Goal: Task Accomplishment & Management: Use online tool/utility

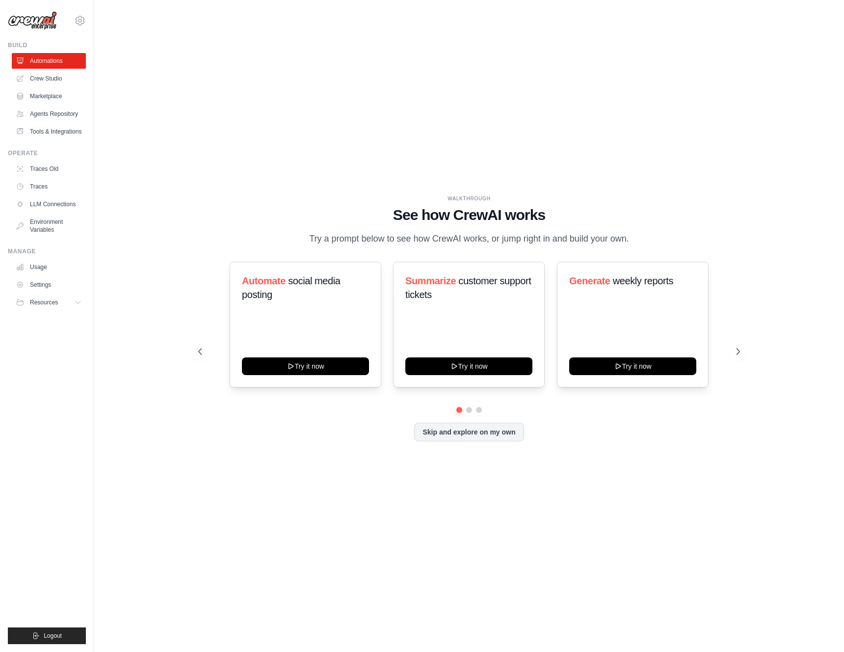
click at [86, 24] on div "[EMAIL_ADDRESS][DOMAIN_NAME] Settings Build Automations Resources Blog" at bounding box center [47, 326] width 94 height 652
click at [81, 24] on icon at bounding box center [80, 21] width 12 height 12
click at [736, 356] on icon at bounding box center [739, 351] width 10 height 10
click at [200, 356] on icon at bounding box center [199, 351] width 10 height 10
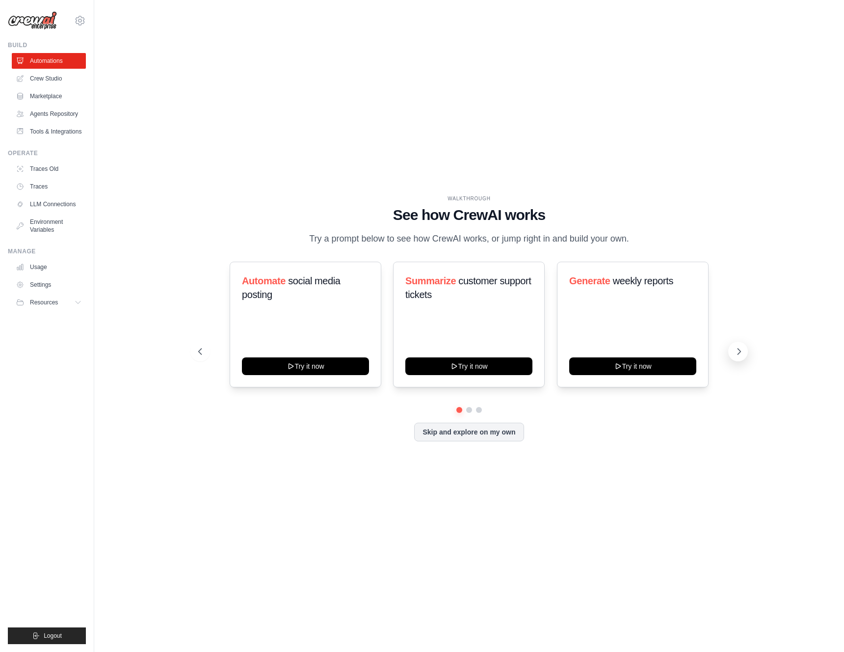
click at [741, 356] on icon at bounding box center [739, 351] width 10 height 10
click at [201, 356] on icon at bounding box center [199, 351] width 10 height 10
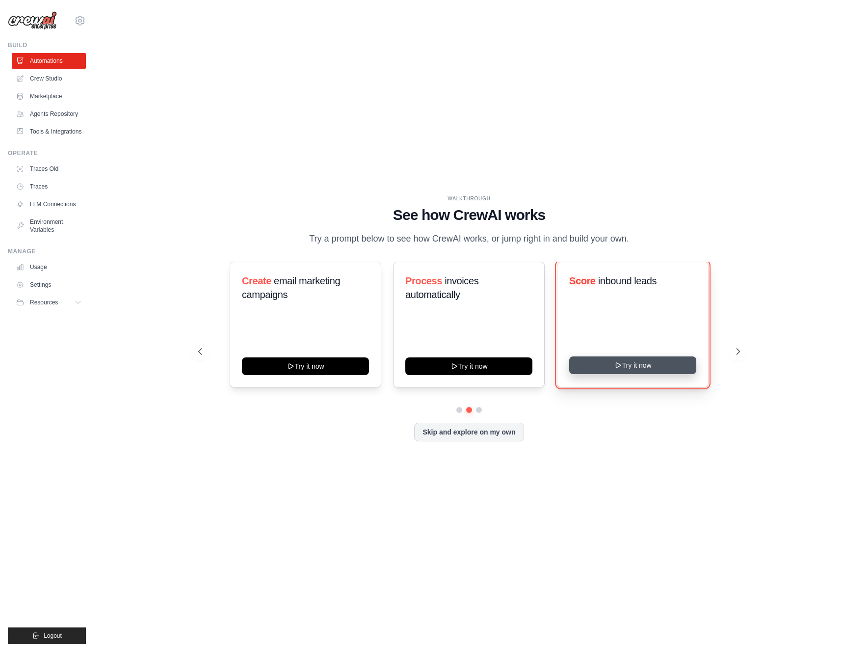
click at [625, 374] on button "Try it now" at bounding box center [632, 365] width 127 height 18
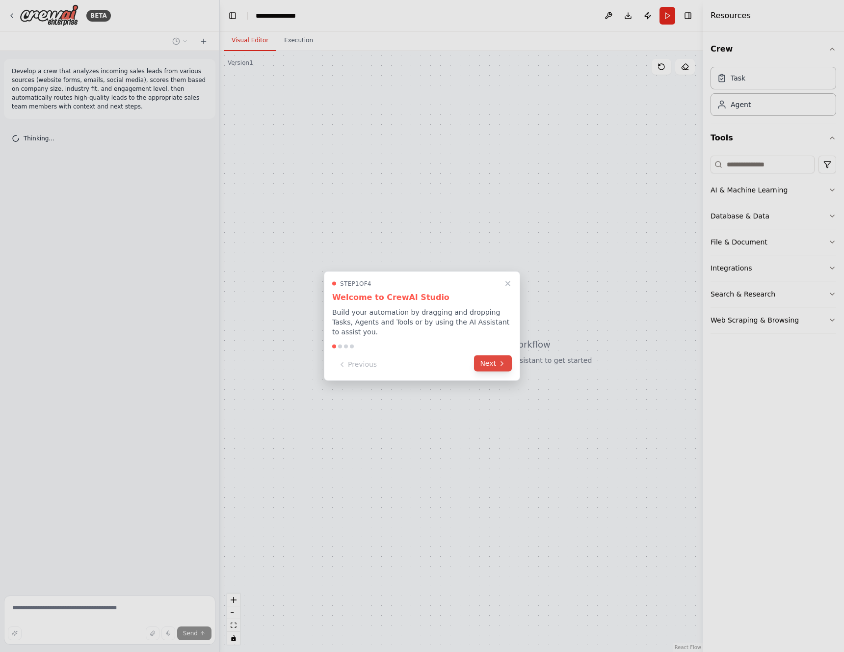
click at [486, 363] on button "Next" at bounding box center [493, 363] width 38 height 16
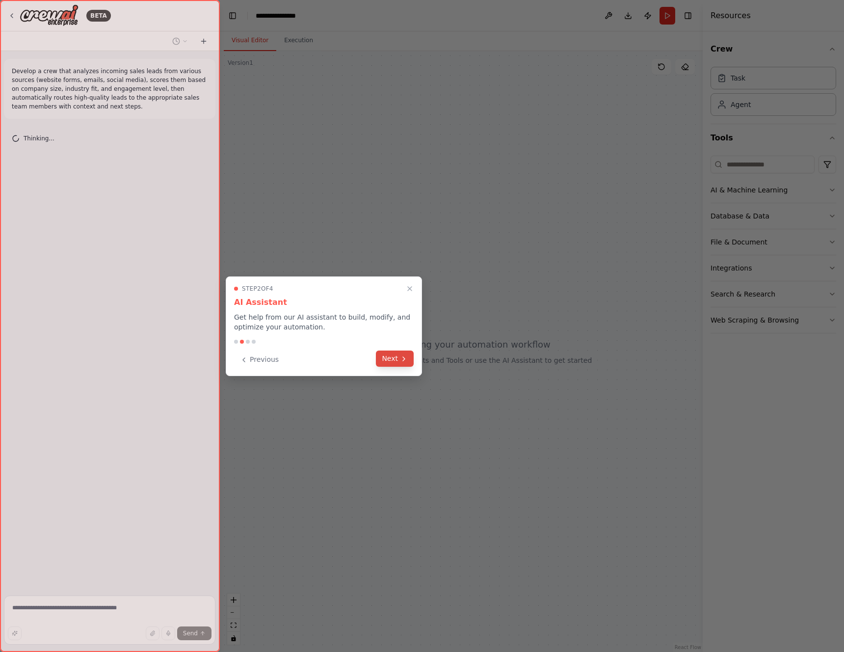
click at [385, 362] on button "Next" at bounding box center [395, 358] width 38 height 16
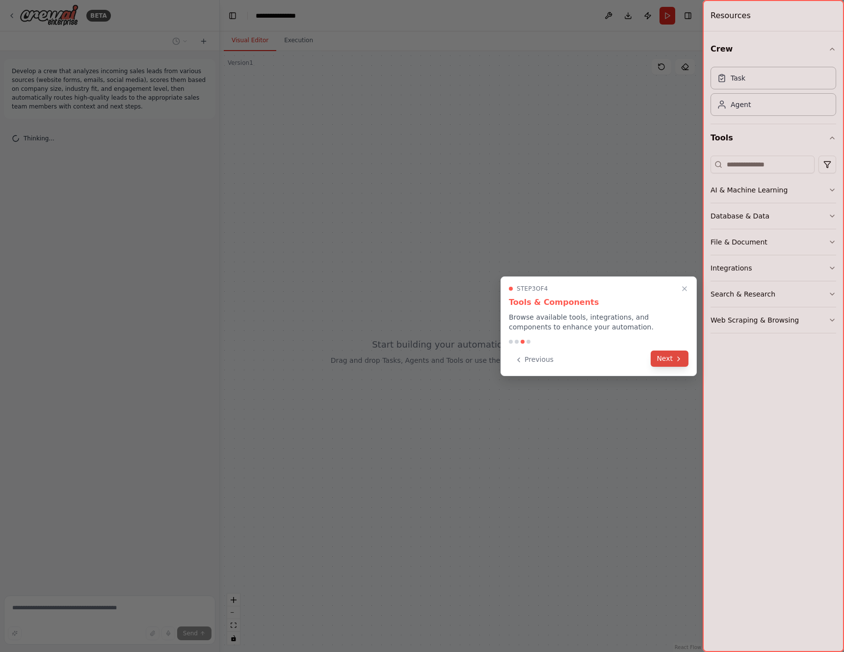
click at [673, 364] on button "Next" at bounding box center [670, 358] width 38 height 16
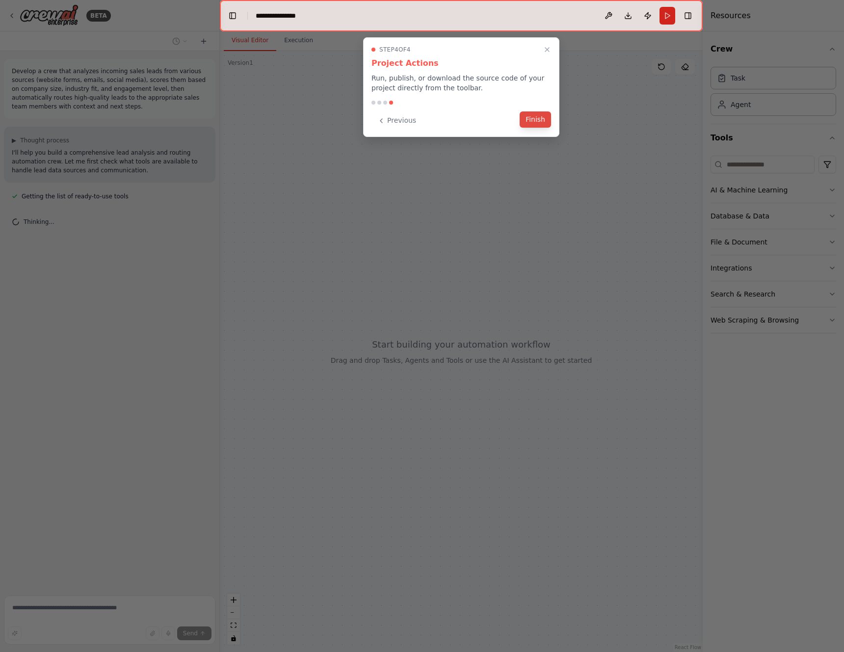
click at [534, 122] on button "Finish" at bounding box center [535, 119] width 31 height 16
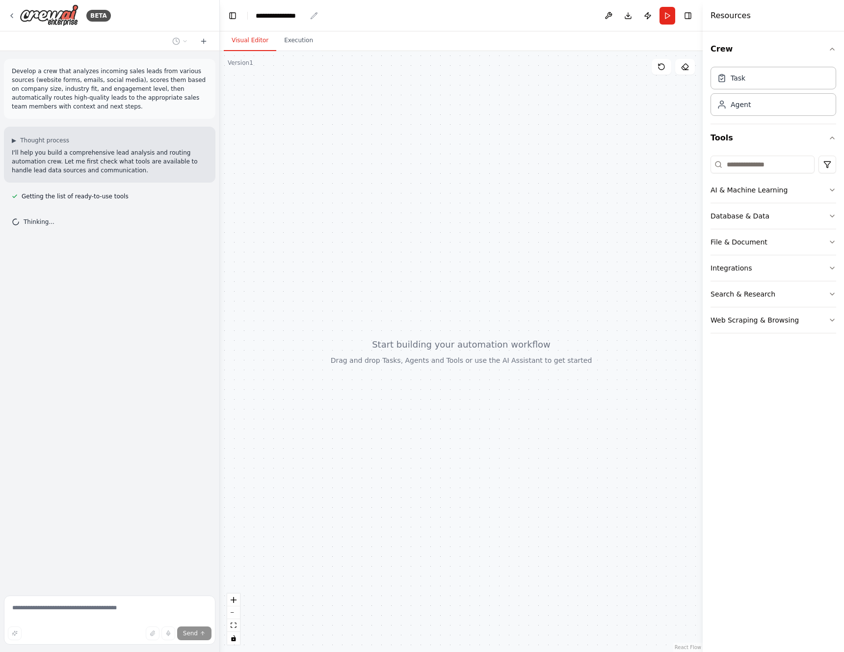
click at [285, 17] on div "**********" at bounding box center [281, 16] width 51 height 10
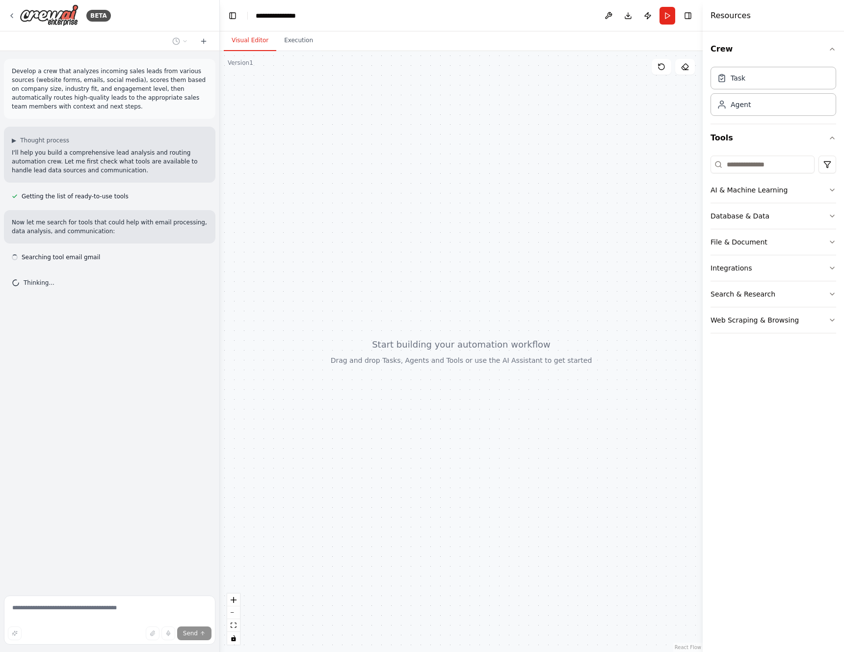
click at [307, 19] on div "**********" at bounding box center [293, 16] width 74 height 10
click at [316, 19] on div "**********" at bounding box center [293, 16] width 74 height 10
click at [289, 17] on div "**********" at bounding box center [293, 16] width 74 height 10
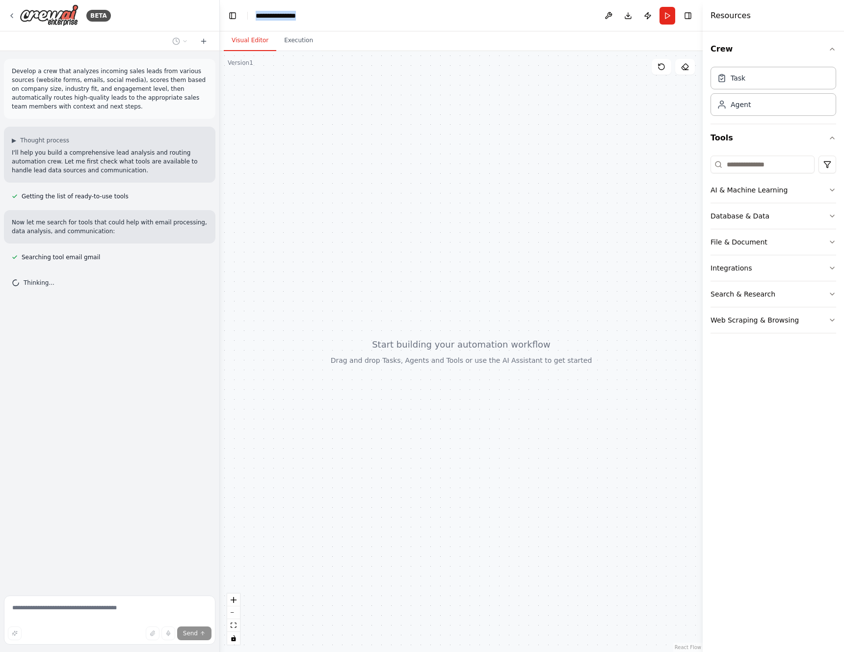
click at [289, 17] on div "**********" at bounding box center [293, 16] width 74 height 10
click at [422, 203] on div at bounding box center [461, 351] width 483 height 601
click at [766, 154] on div "AI & Machine Learning Database & Data File & Document Integrations Search & Res…" at bounding box center [774, 243] width 126 height 182
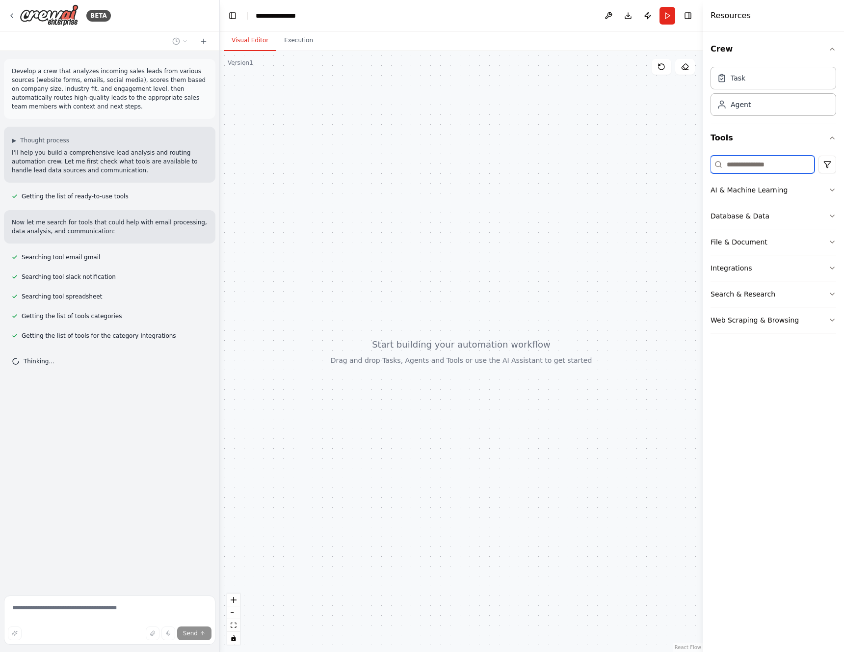
click at [760, 161] on input at bounding box center [763, 165] width 104 height 18
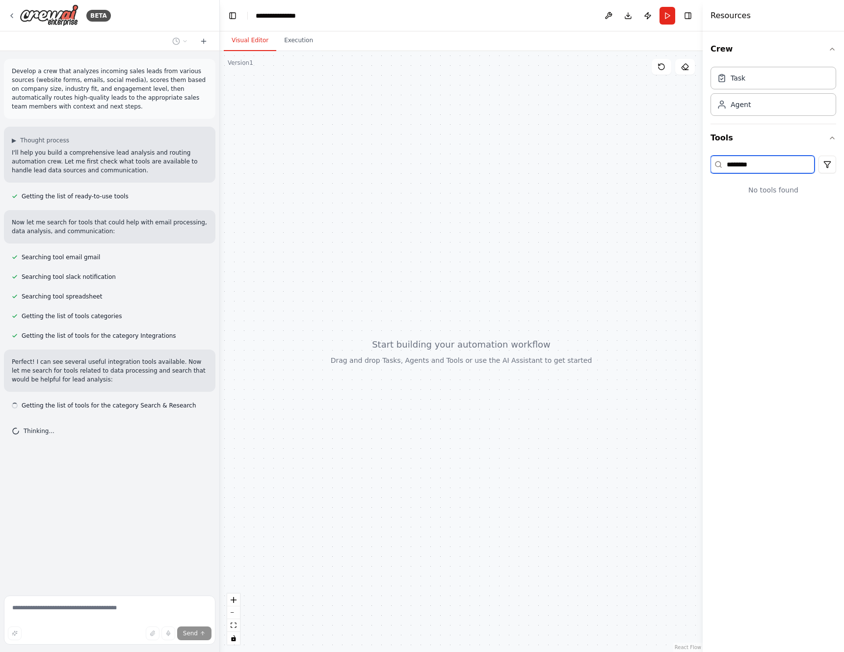
type input "********"
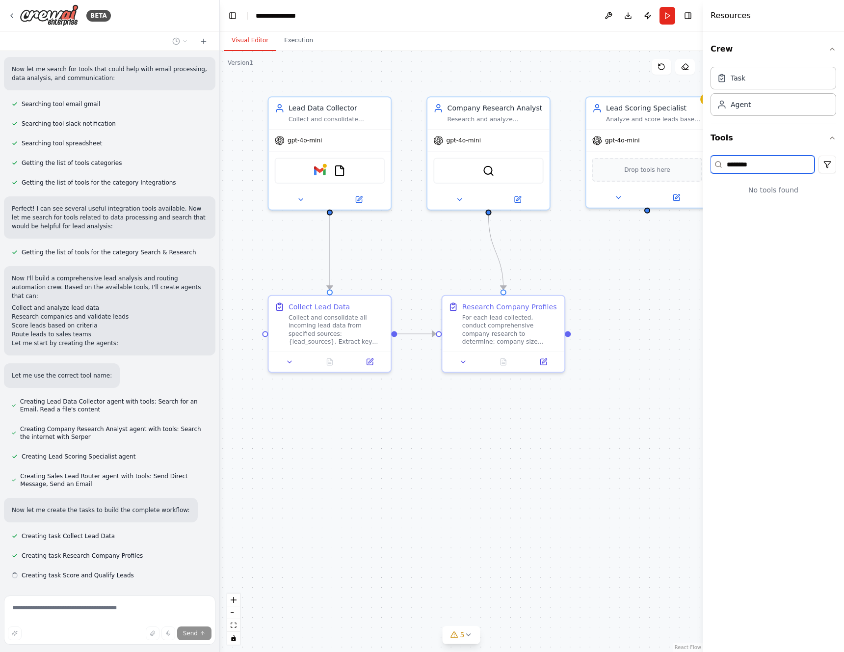
scroll to position [173, 0]
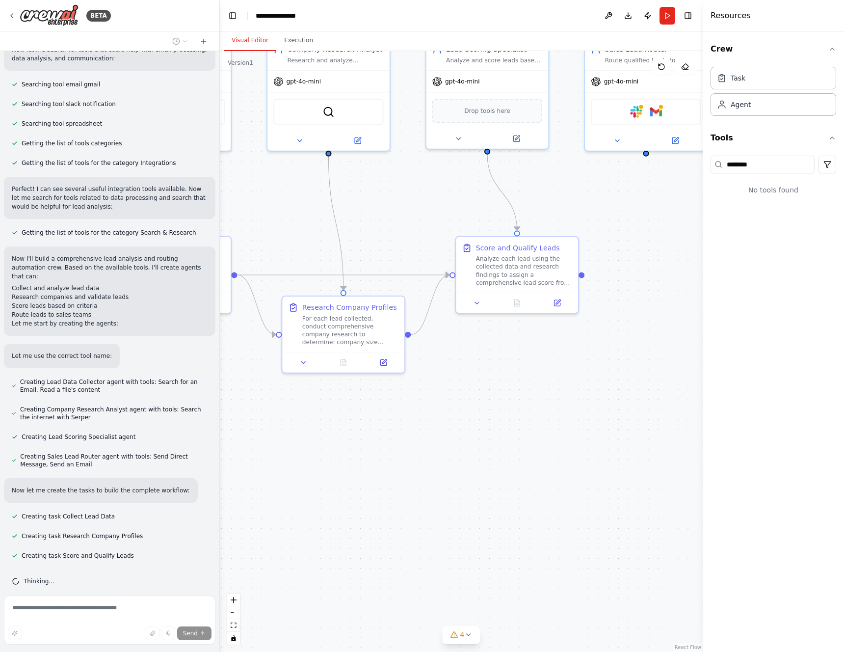
drag, startPoint x: 630, startPoint y: 480, endPoint x: 470, endPoint y: 421, distance: 170.5
click at [470, 421] on div ".deletable-edge-delete-btn { width: 20px; height: 20px; border: 0px solid #ffff…" at bounding box center [461, 351] width 483 height 601
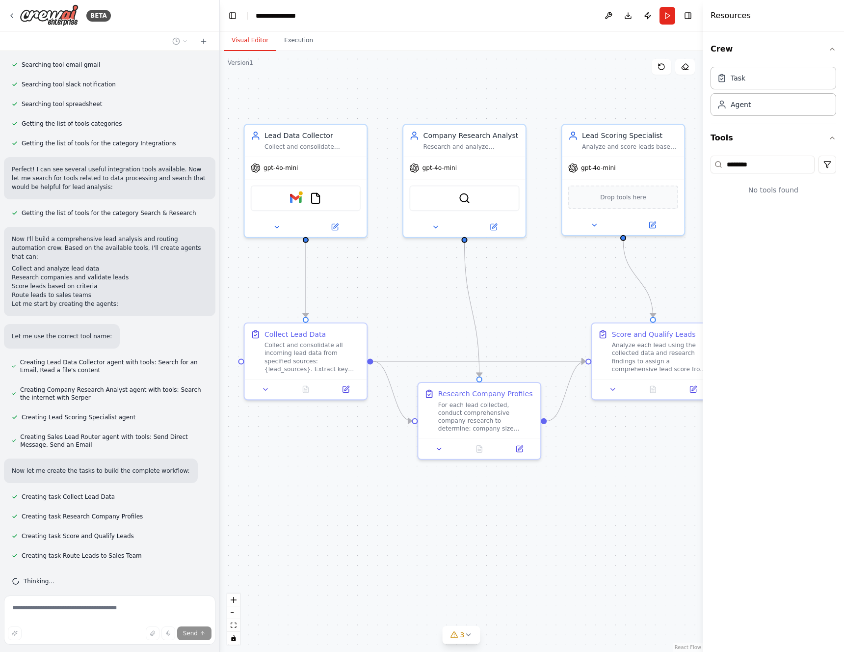
drag, startPoint x: 445, startPoint y: 389, endPoint x: 580, endPoint y: 476, distance: 160.7
click at [580, 476] on div ".deletable-edge-delete-btn { width: 20px; height: 20px; border: 0px solid #ffff…" at bounding box center [461, 351] width 483 height 601
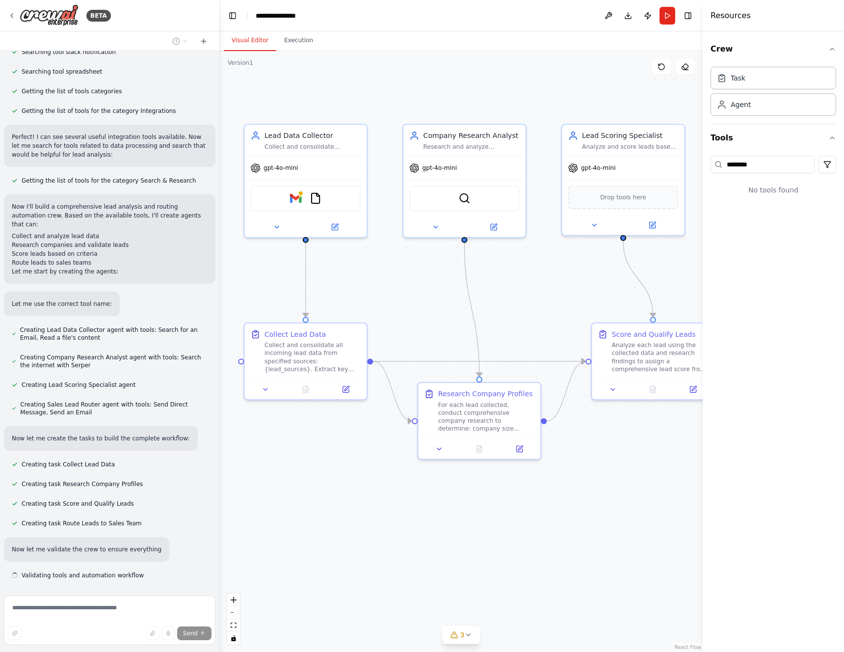
scroll to position [253, 0]
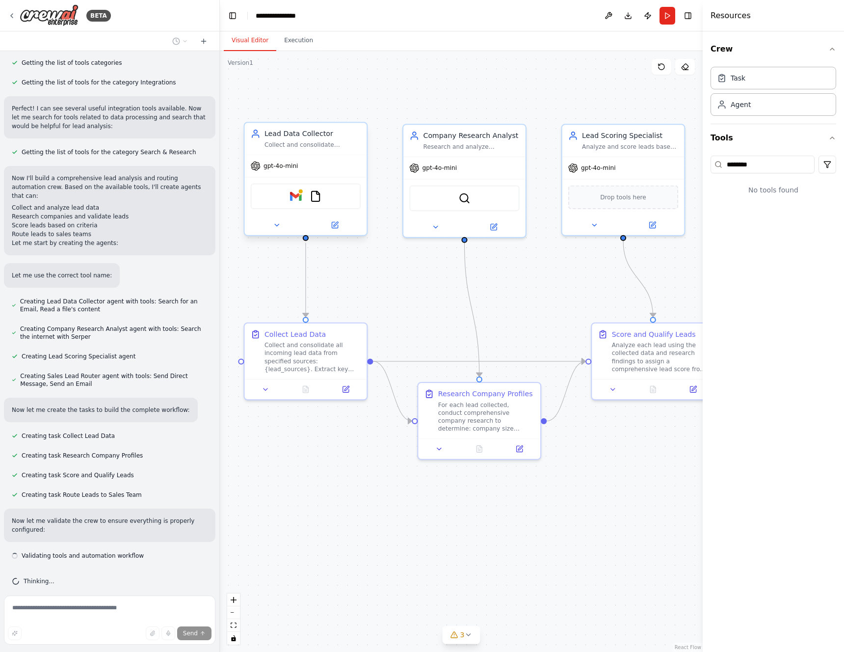
click at [267, 179] on div "Gmail FileReadTool" at bounding box center [306, 196] width 122 height 38
click at [301, 199] on img at bounding box center [296, 196] width 12 height 12
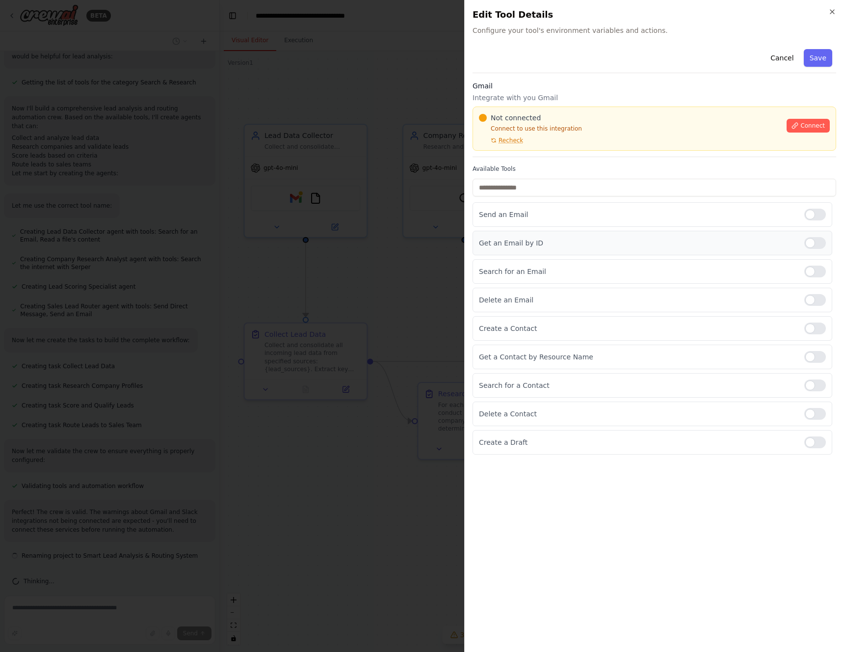
scroll to position [332, 0]
click at [582, 244] on p "Get an Email by ID" at bounding box center [638, 243] width 318 height 10
click at [816, 246] on div at bounding box center [815, 243] width 22 height 12
click at [835, 14] on icon "button" at bounding box center [832, 12] width 8 height 8
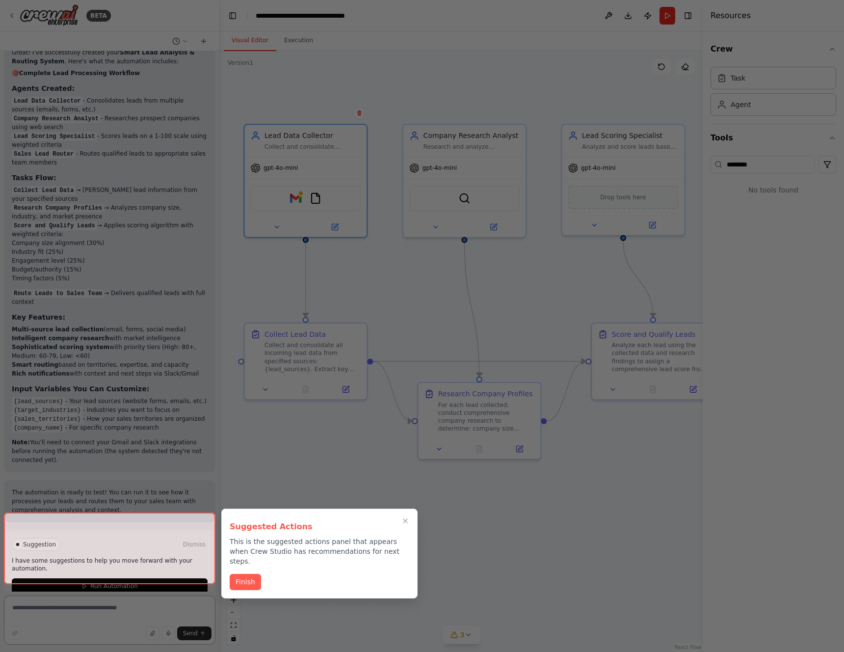
scroll to position [870, 0]
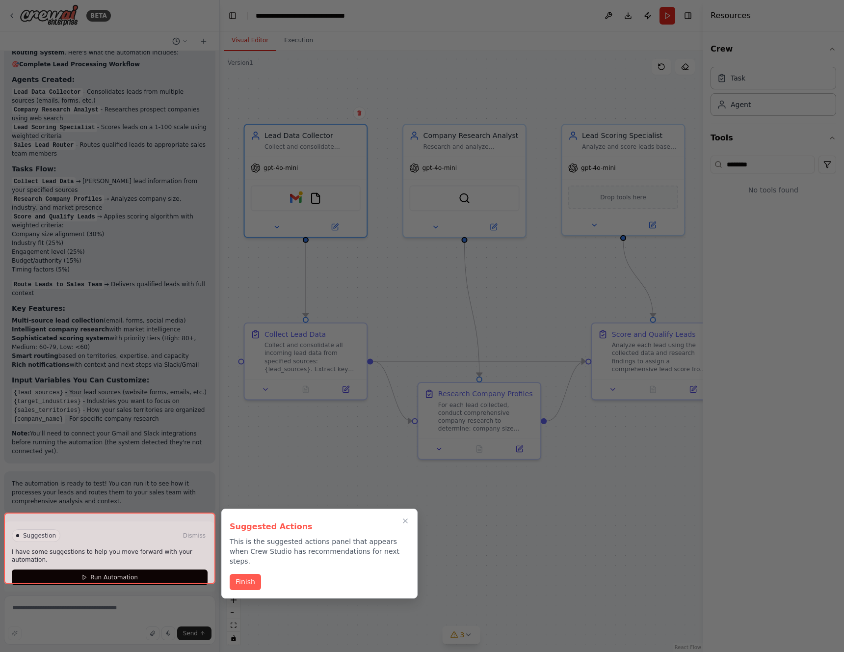
click at [179, 543] on div at bounding box center [110, 548] width 212 height 72
click at [244, 573] on button "Finish" at bounding box center [245, 581] width 31 height 16
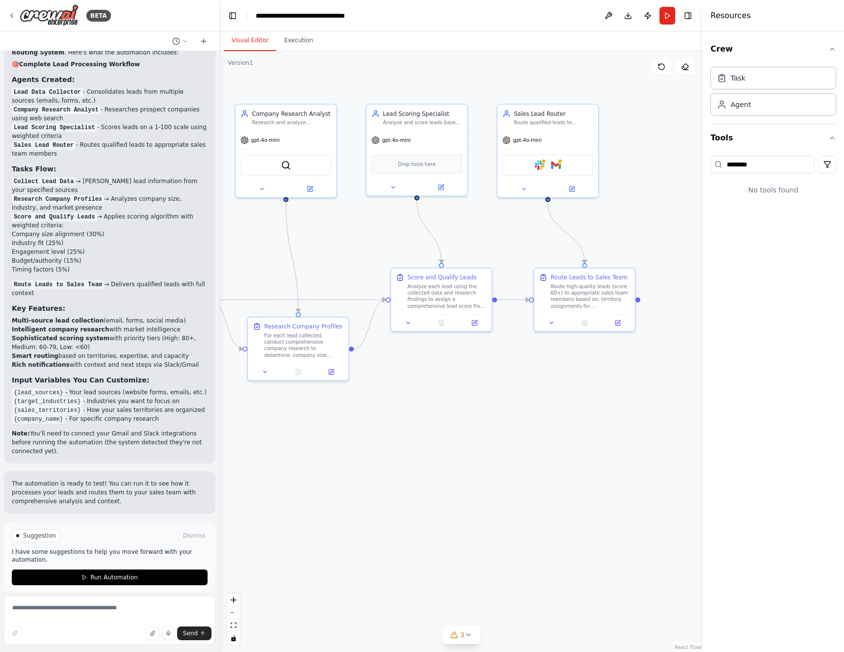
drag, startPoint x: 554, startPoint y: 295, endPoint x: 380, endPoint y: 227, distance: 186.2
click at [380, 227] on div ".deletable-edge-delete-btn { width: 20px; height: 20px; border: 0px solid #ffff…" at bounding box center [461, 351] width 483 height 601
click at [580, 295] on div "Route high-quality leads (score 60+) to appropriate sales team members based on…" at bounding box center [591, 294] width 80 height 26
click at [580, 295] on div "Route high-quality leads (score 60+) to appropriate sales team members based on…" at bounding box center [595, 294] width 80 height 26
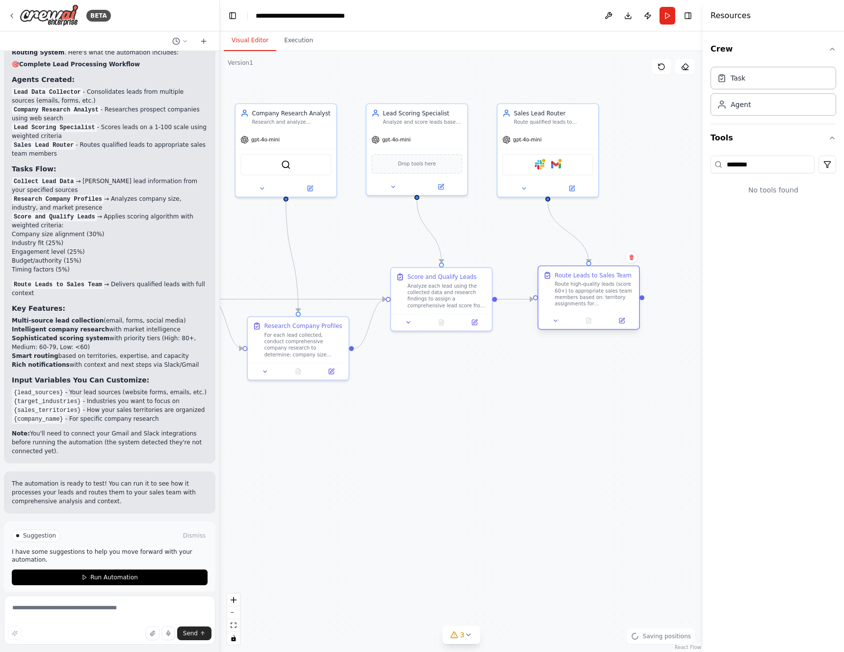
click at [580, 295] on div "Route high-quality leads (score 60+) to appropriate sales team members based on…" at bounding box center [595, 294] width 80 height 26
click at [622, 323] on icon at bounding box center [621, 321] width 6 height 6
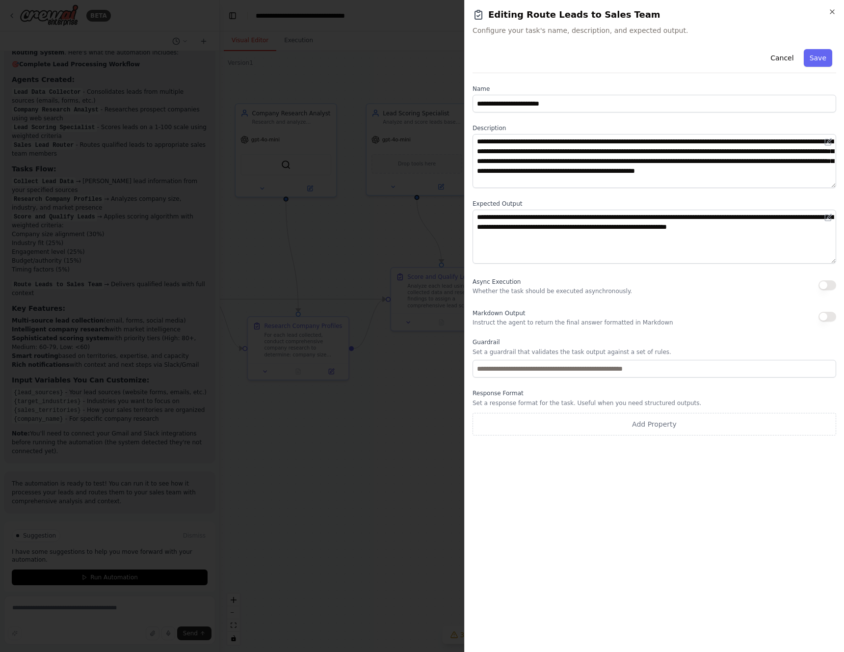
click at [585, 319] on p "Instruct the agent to return the final answer formatted in Markdown" at bounding box center [573, 323] width 201 height 8
click at [570, 277] on div "Async Execution Whether the task should be executed asynchronously." at bounding box center [553, 285] width 160 height 20
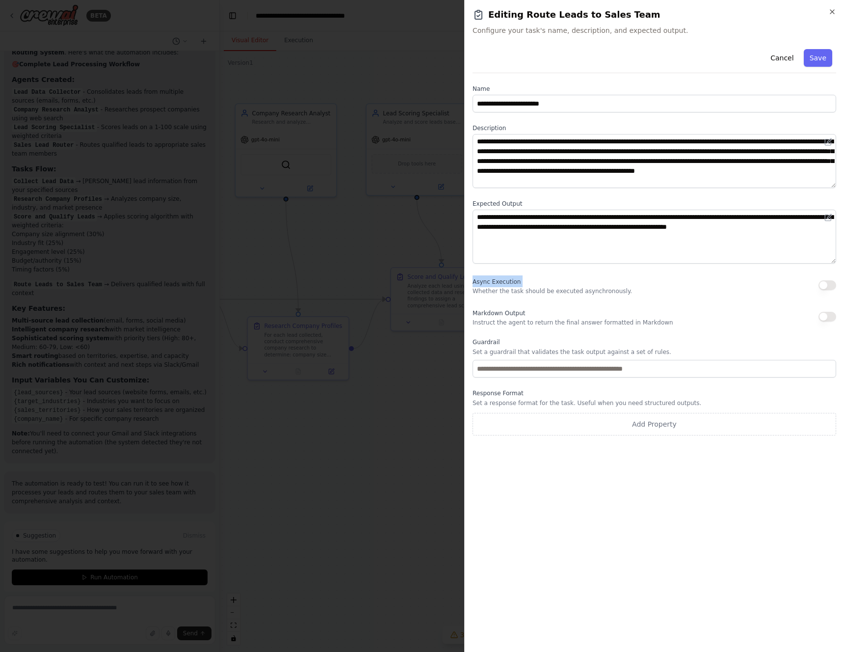
click at [570, 277] on div "Async Execution Whether the task should be executed asynchronously." at bounding box center [553, 285] width 160 height 20
click at [562, 286] on div "Async Execution Whether the task should be executed asynchronously." at bounding box center [553, 285] width 160 height 20
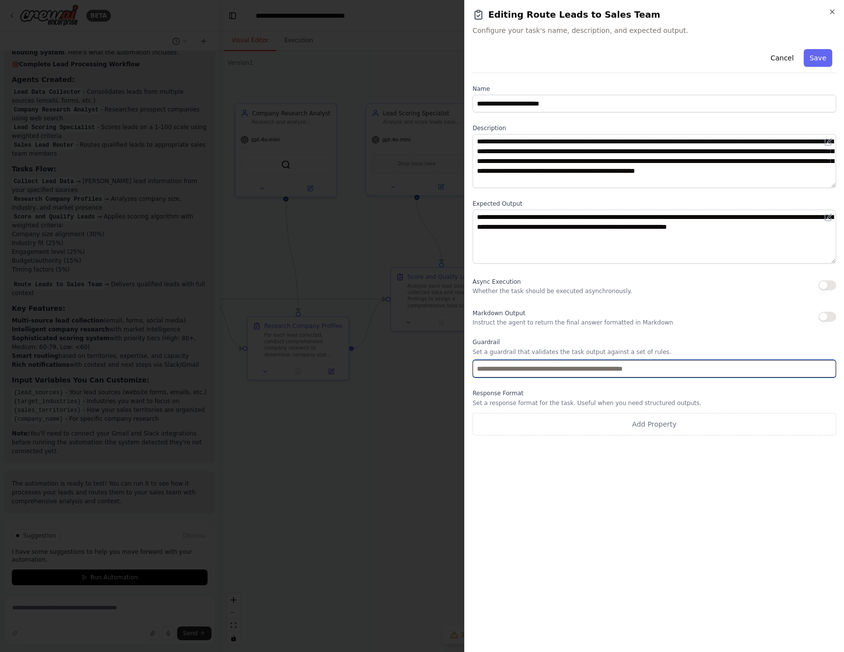
click at [544, 372] on input "text" at bounding box center [655, 369] width 364 height 18
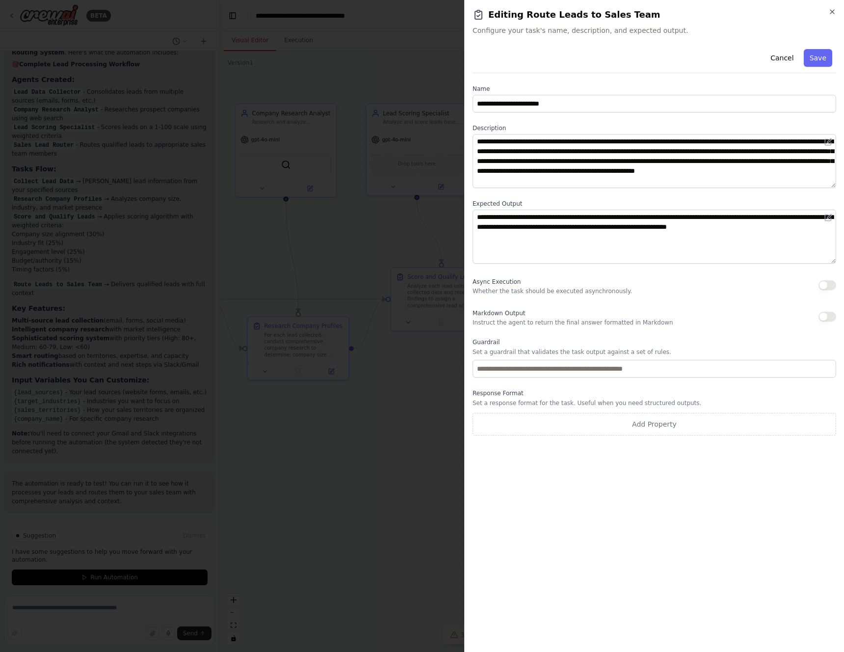
click at [551, 352] on p "Set a guardrail that validates the task output against a set of rules." at bounding box center [655, 352] width 364 height 8
click at [827, 15] on h2 "Editing Route Leads to Sales Team" at bounding box center [655, 15] width 364 height 14
click at [832, 14] on icon "button" at bounding box center [832, 12] width 8 height 8
